Goal: Transaction & Acquisition: Purchase product/service

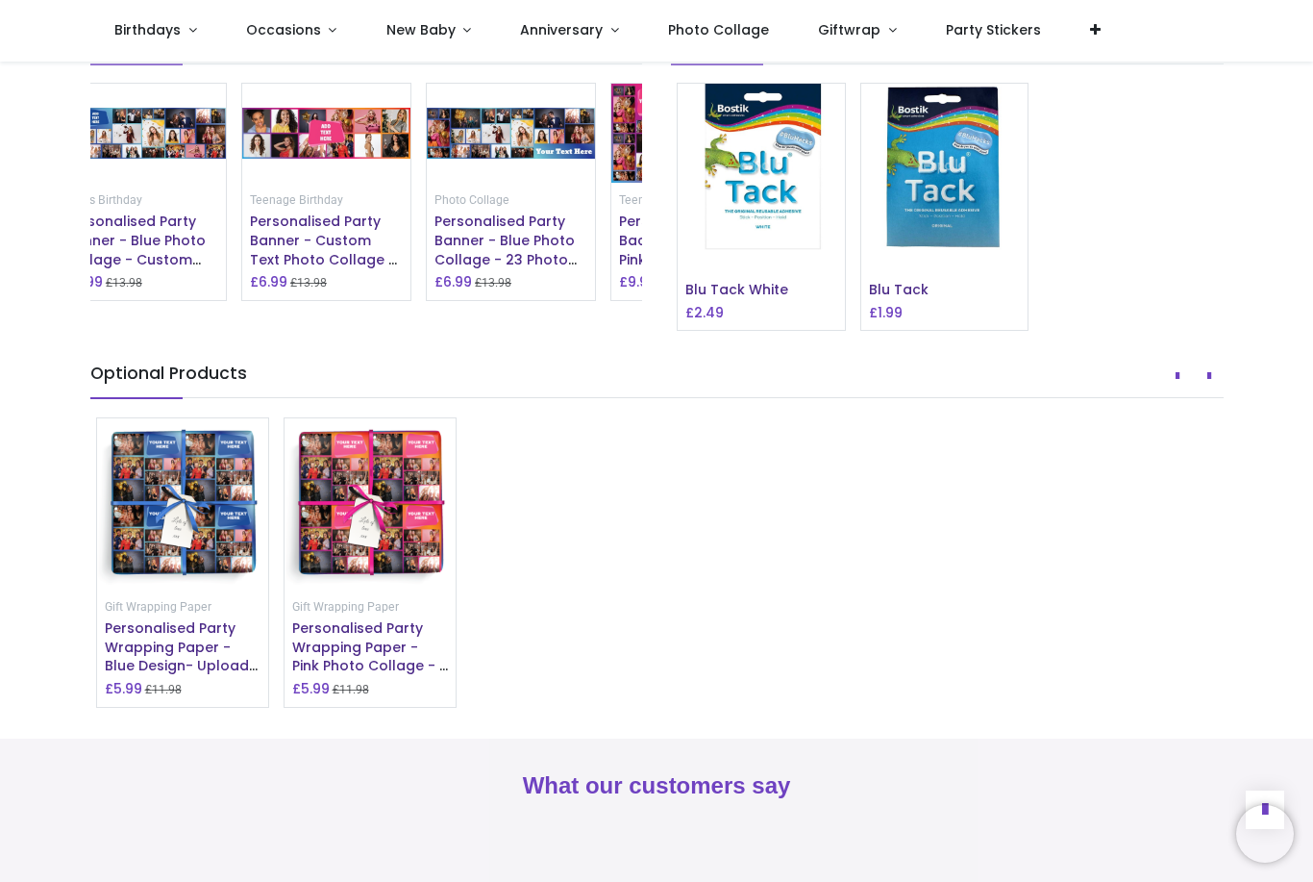
scroll to position [1559, 0]
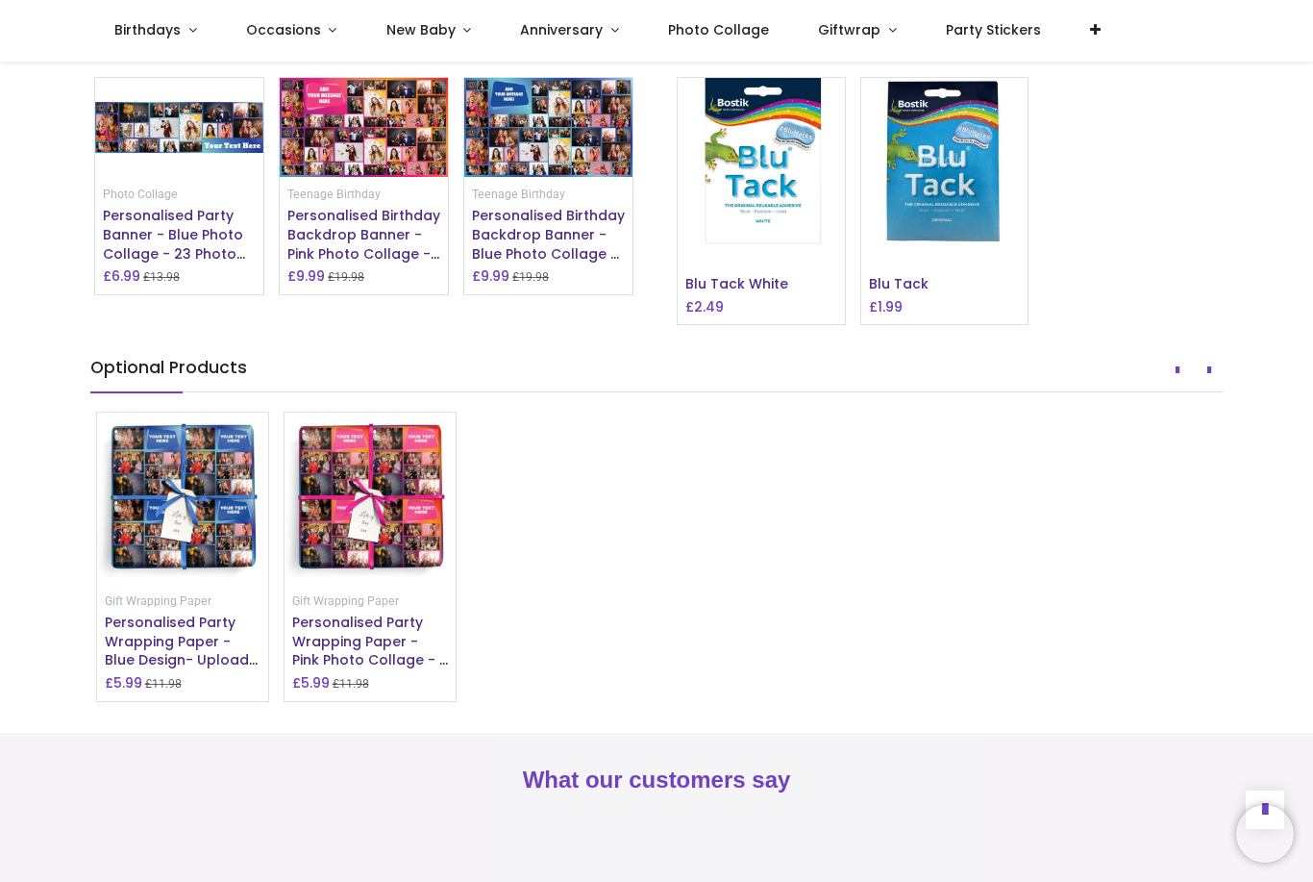
click at [372, 177] on img at bounding box center [364, 127] width 168 height 99
click at [377, 300] on span "Personalised Birthday Backdrop Banner - Pink Photo Collage - Add Text & 48 Phot…" at bounding box center [363, 253] width 153 height 94
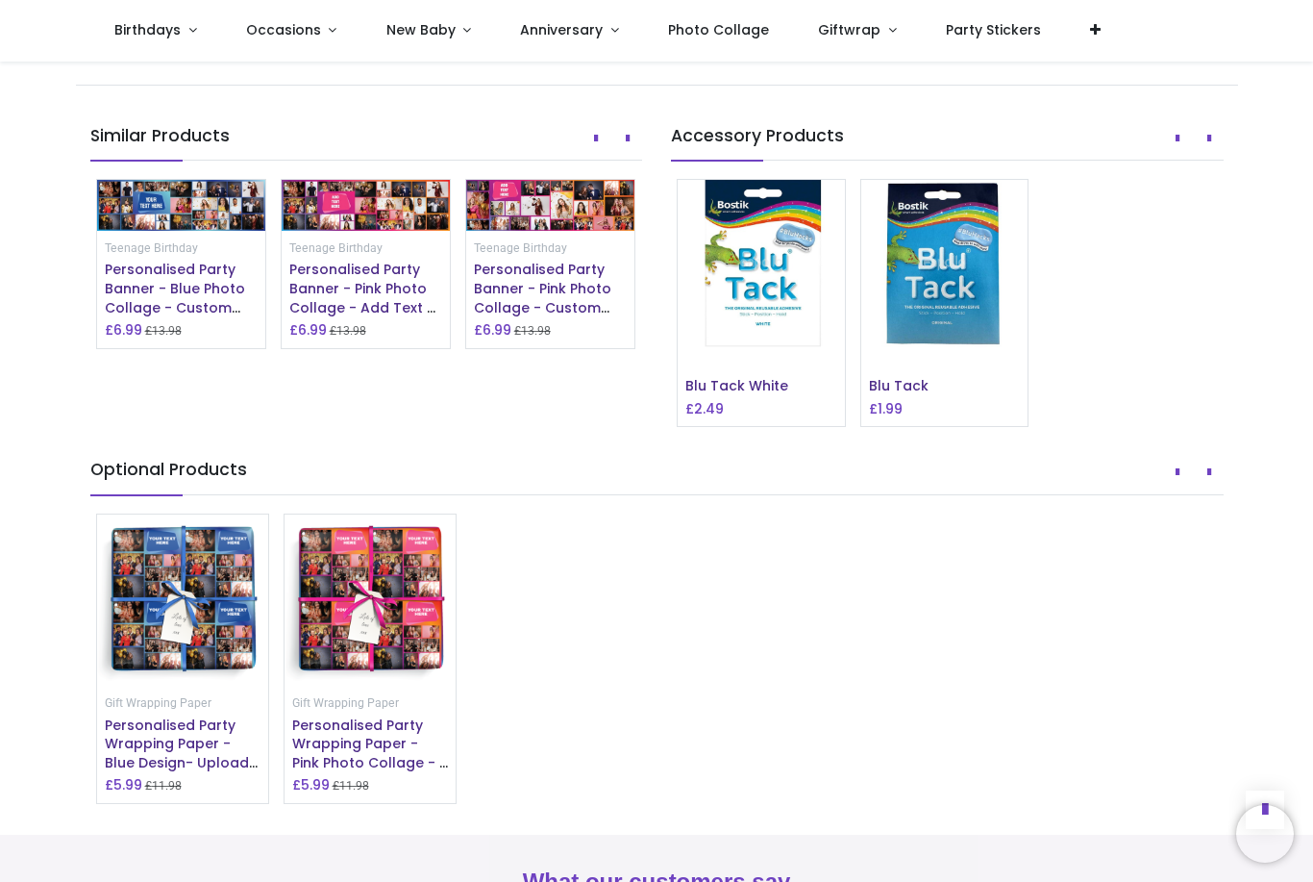
scroll to position [1498, 0]
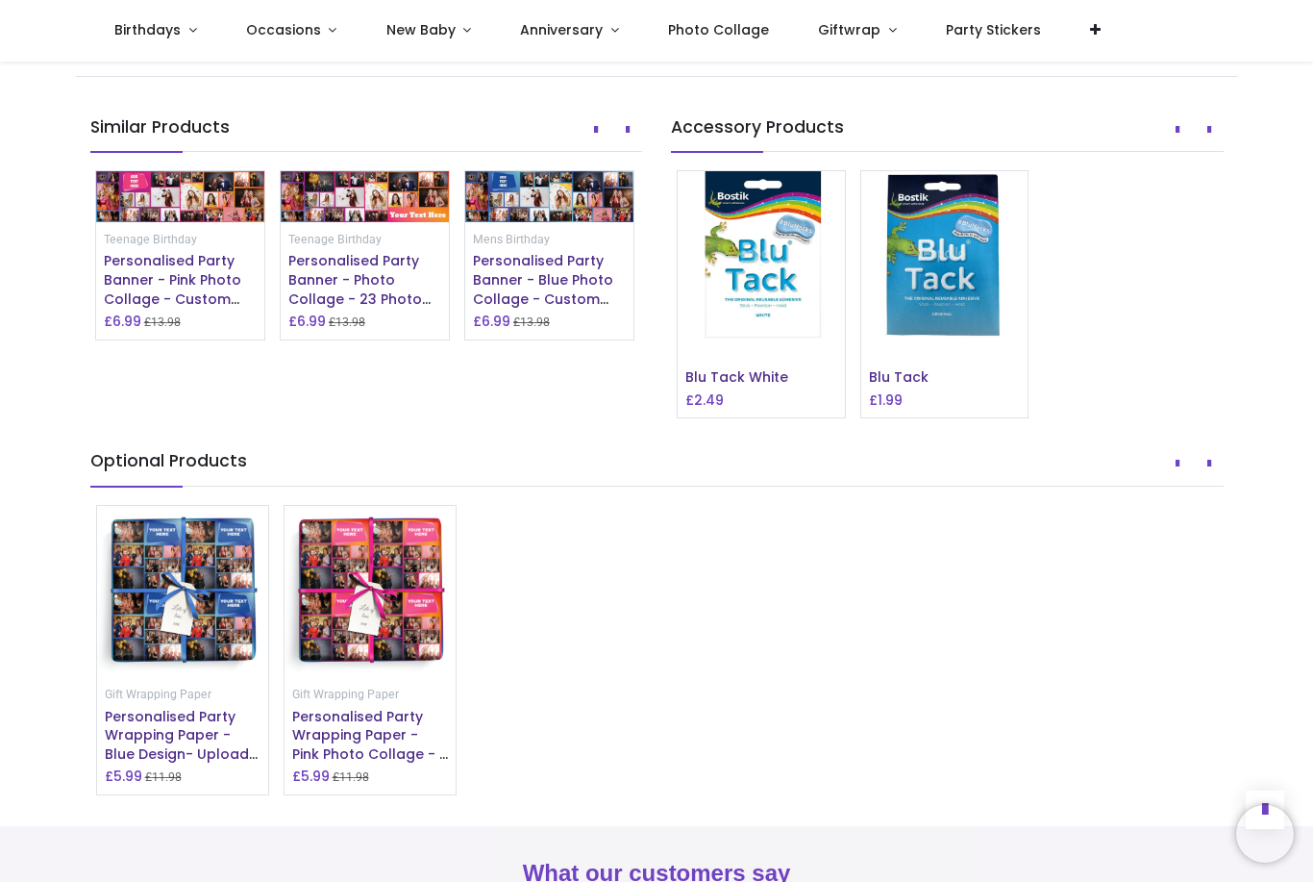
click at [181, 345] on span "Personalised Party Banner - Pink Photo Collage - Custom Text & 25 Photo Upload" at bounding box center [172, 298] width 137 height 94
